Goal: Communication & Community: Connect with others

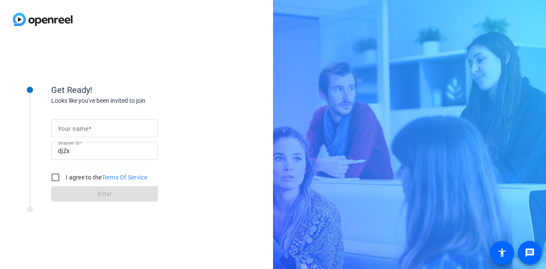
click at [108, 130] on input "Your name" at bounding box center [104, 128] width 93 height 10
type input "sil"
click at [56, 177] on input "I agree to the Terms Of Service" at bounding box center [55, 177] width 17 height 17
checkbox input "true"
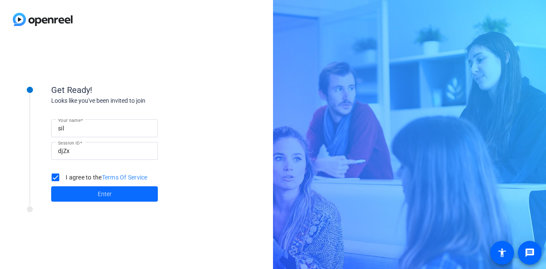
click at [119, 197] on span at bounding box center [104, 194] width 107 height 20
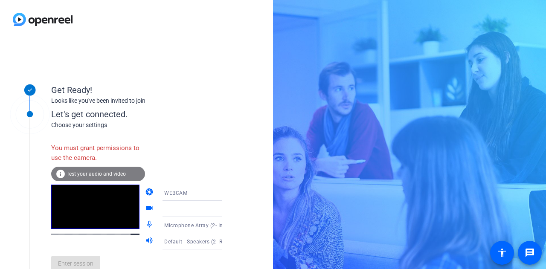
click at [101, 116] on div "Let's get connected." at bounding box center [145, 114] width 188 height 13
click at [80, 171] on span "Test your audio and video" at bounding box center [96, 174] width 59 height 6
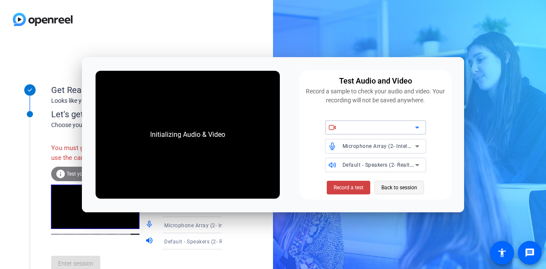
click at [400, 190] on span "Back to session" at bounding box center [399, 188] width 36 height 16
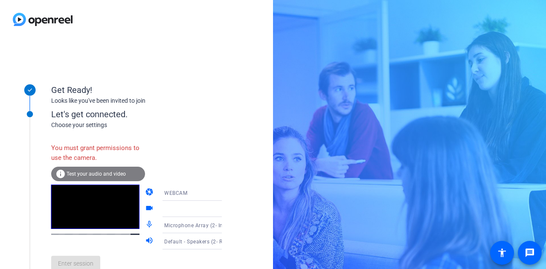
click at [78, 159] on div "You must grant permissions to use the camera." at bounding box center [98, 153] width 94 height 28
click at [203, 204] on div at bounding box center [196, 209] width 64 height 10
click at [225, 209] on icon at bounding box center [230, 209] width 10 height 10
click at [77, 265] on div "Enter session" at bounding box center [145, 263] width 188 height 28
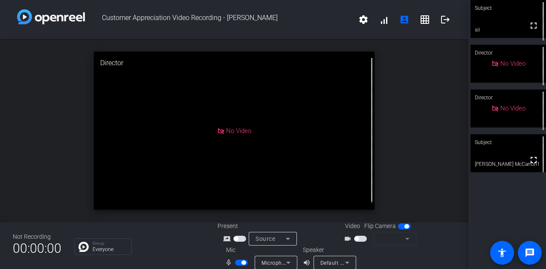
click at [241, 262] on span "button" at bounding box center [243, 263] width 4 height 4
click at [438, 142] on div "open_in_new Director No Video" at bounding box center [234, 130] width 468 height 183
click at [528, 157] on mat-icon "fullscreen" at bounding box center [533, 160] width 10 height 10
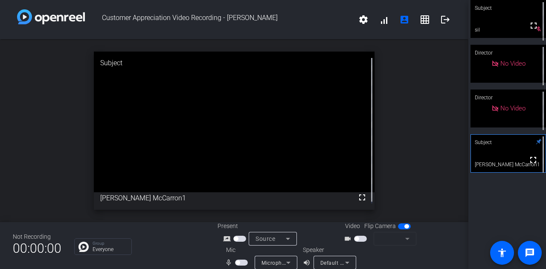
click at [235, 261] on span "button" at bounding box center [237, 263] width 4 height 4
drag, startPoint x: 12, startPoint y: 238, endPoint x: 58, endPoint y: 248, distance: 48.0
click at [58, 248] on div "Not Recording 00:00:00 Group Everyone Present screen_share_outline Source Video…" at bounding box center [234, 245] width 468 height 47
click at [49, 186] on div "open_in_new Subject fullscreen Peter McCarron1" at bounding box center [234, 130] width 468 height 183
click at [420, 130] on div "open_in_new Subject fullscreen Peter McCarron1" at bounding box center [234, 130] width 468 height 183
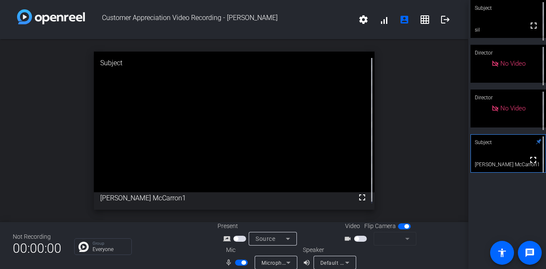
click at [405, 137] on div "open_in_new Subject fullscreen Peter McCarron1" at bounding box center [234, 130] width 468 height 183
click at [407, 137] on div "open_in_new Subject fullscreen Peter McCarron1" at bounding box center [234, 130] width 468 height 183
click at [240, 261] on span "button" at bounding box center [241, 263] width 13 height 6
click at [239, 261] on span "button" at bounding box center [241, 263] width 13 height 6
click at [392, 103] on div "open_in_new Subject fullscreen Peter McCarron1" at bounding box center [234, 130] width 468 height 183
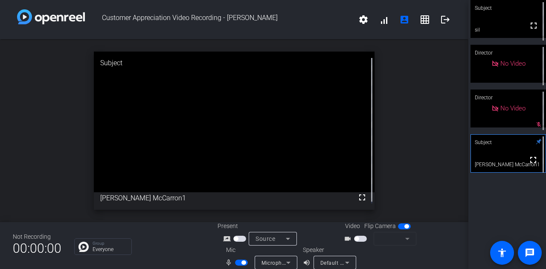
click at [241, 262] on span "button" at bounding box center [243, 263] width 4 height 4
click at [241, 262] on span "button" at bounding box center [241, 263] width 13 height 6
click at [241, 262] on span "button" at bounding box center [243, 263] width 4 height 4
click at [235, 261] on span "button" at bounding box center [237, 263] width 4 height 4
click at [242, 262] on span "button" at bounding box center [243, 263] width 4 height 4
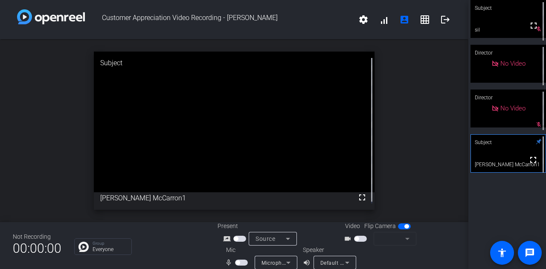
click at [236, 263] on span "button" at bounding box center [237, 263] width 4 height 4
click at [435, 114] on div "open_in_new Subject fullscreen Peter McCarron1" at bounding box center [234, 130] width 468 height 183
click at [405, 132] on div "open_in_new Subject fullscreen Peter McCarron1" at bounding box center [234, 130] width 468 height 183
click at [406, 135] on div "open_in_new Subject fullscreen Peter McCarron1" at bounding box center [234, 130] width 468 height 183
